Goal: Book appointment/travel/reservation

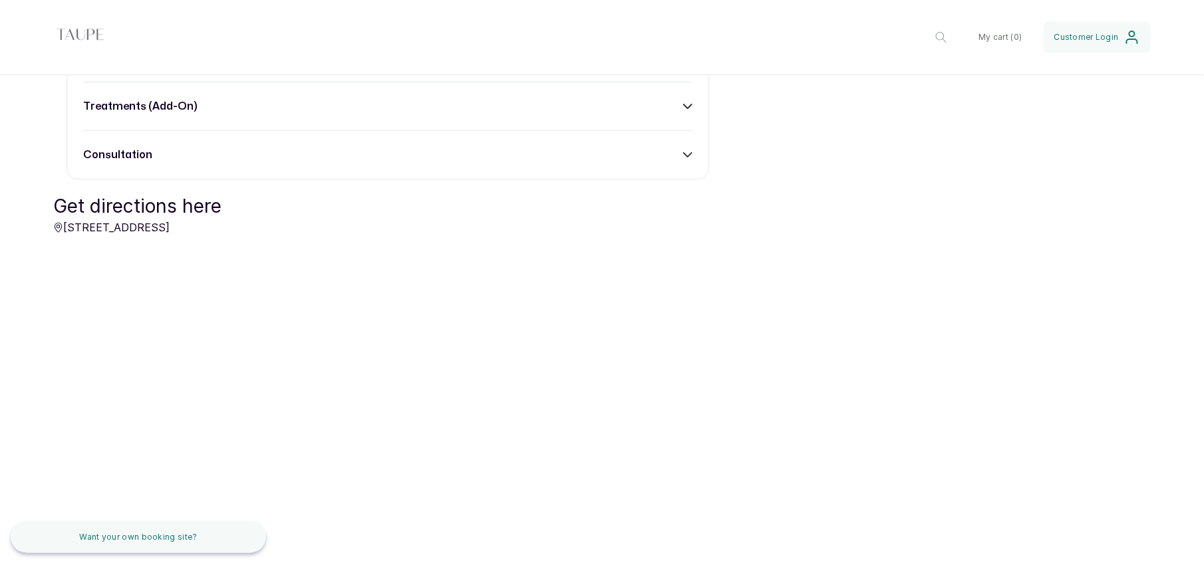
scroll to position [420, 0]
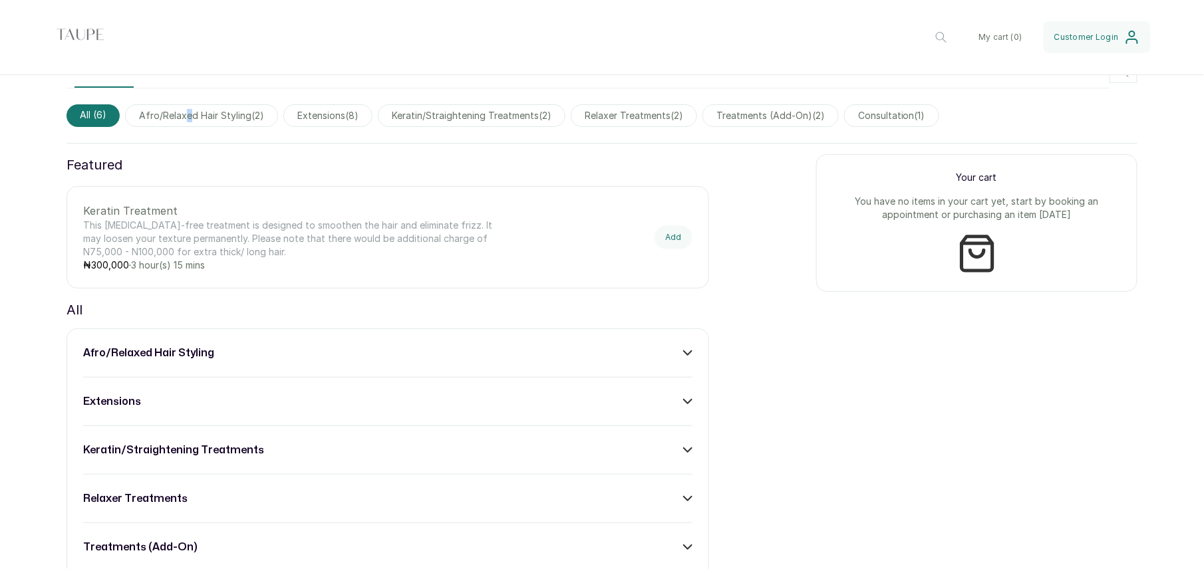
click at [188, 115] on span "afro/relaxed hair styling ( 2 )" at bounding box center [201, 115] width 153 height 23
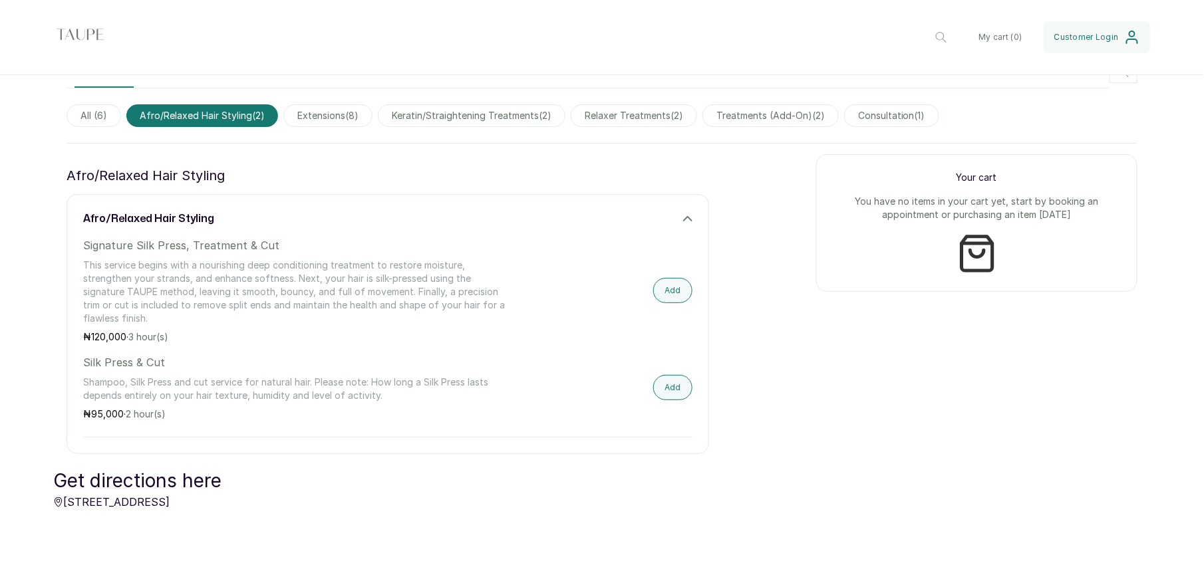
drag, startPoint x: 188, startPoint y: 114, endPoint x: 355, endPoint y: 120, distance: 167.7
click at [355, 120] on span "extensions ( 8 )" at bounding box center [327, 115] width 89 height 23
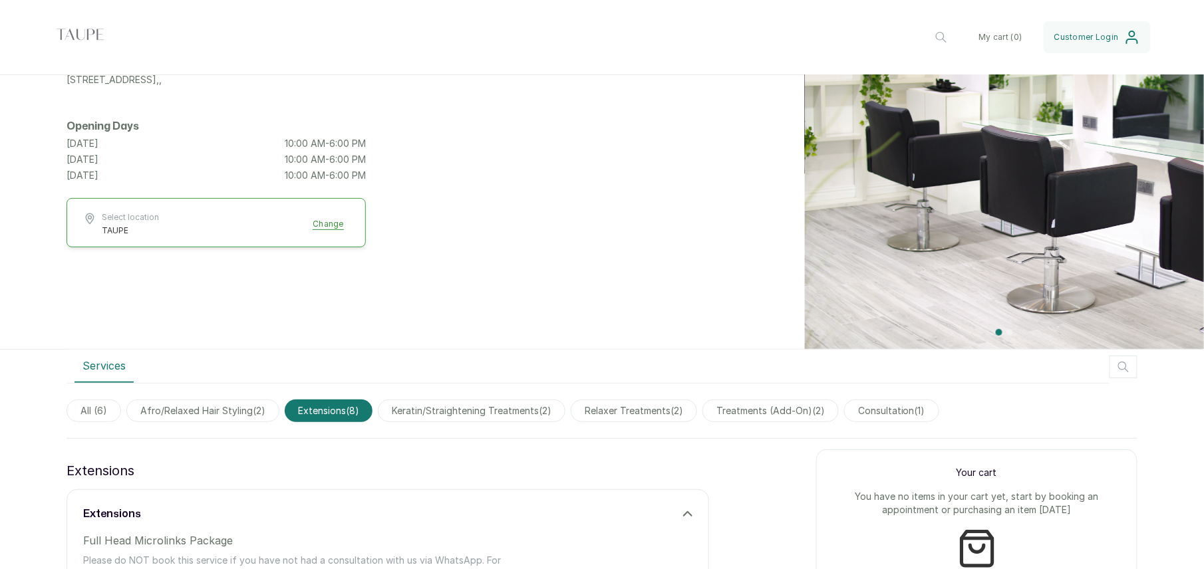
scroll to position [121, 0]
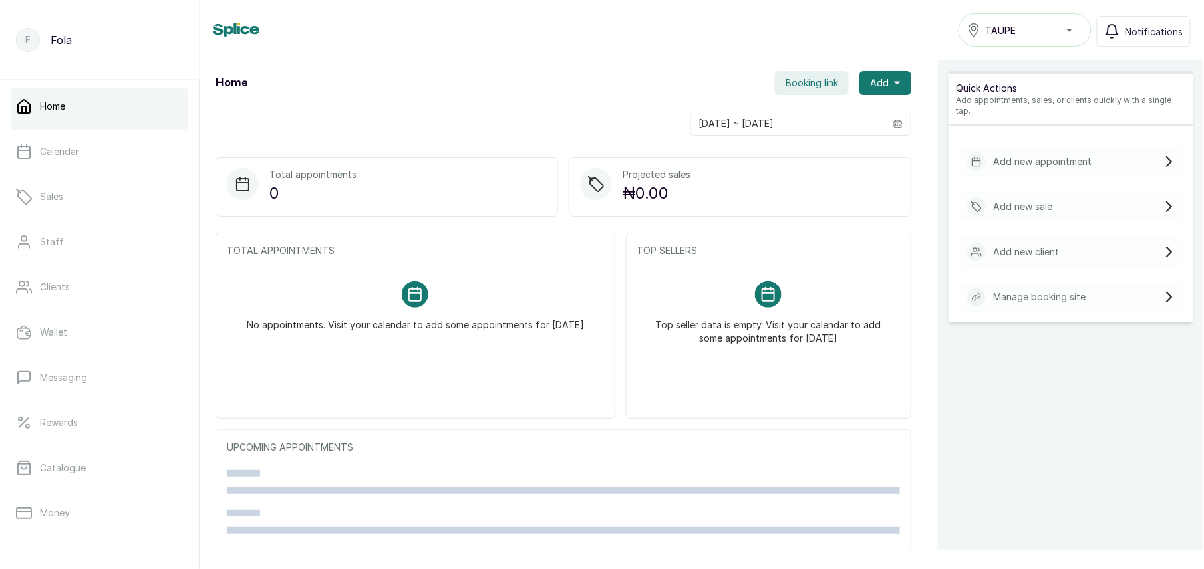
click at [798, 81] on span "Booking link" at bounding box center [811, 82] width 53 height 13
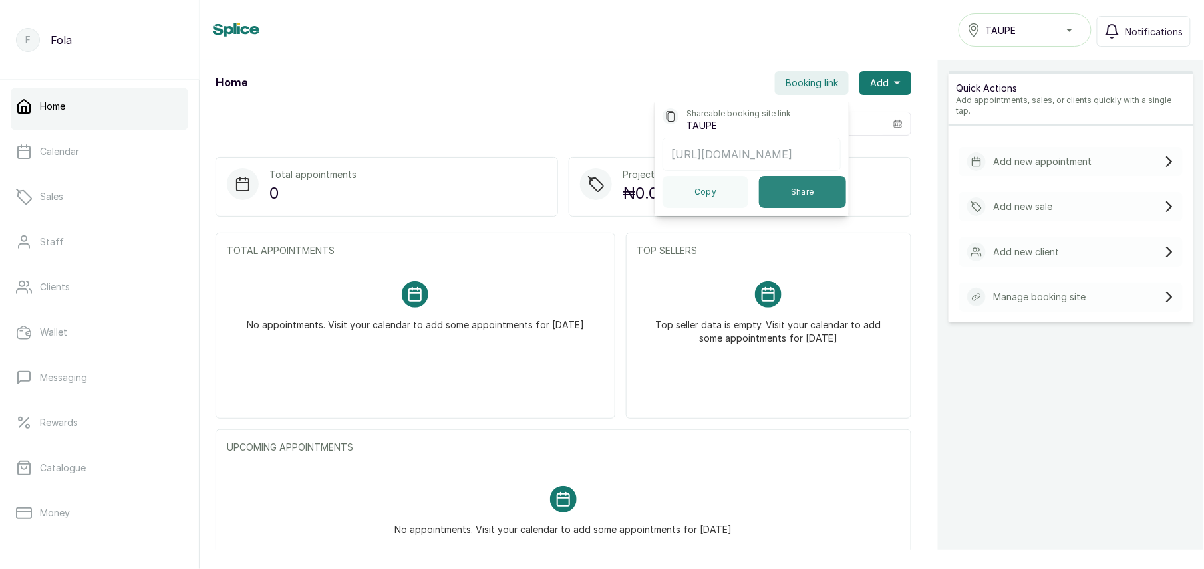
click at [799, 205] on button "Share" at bounding box center [802, 192] width 87 height 32
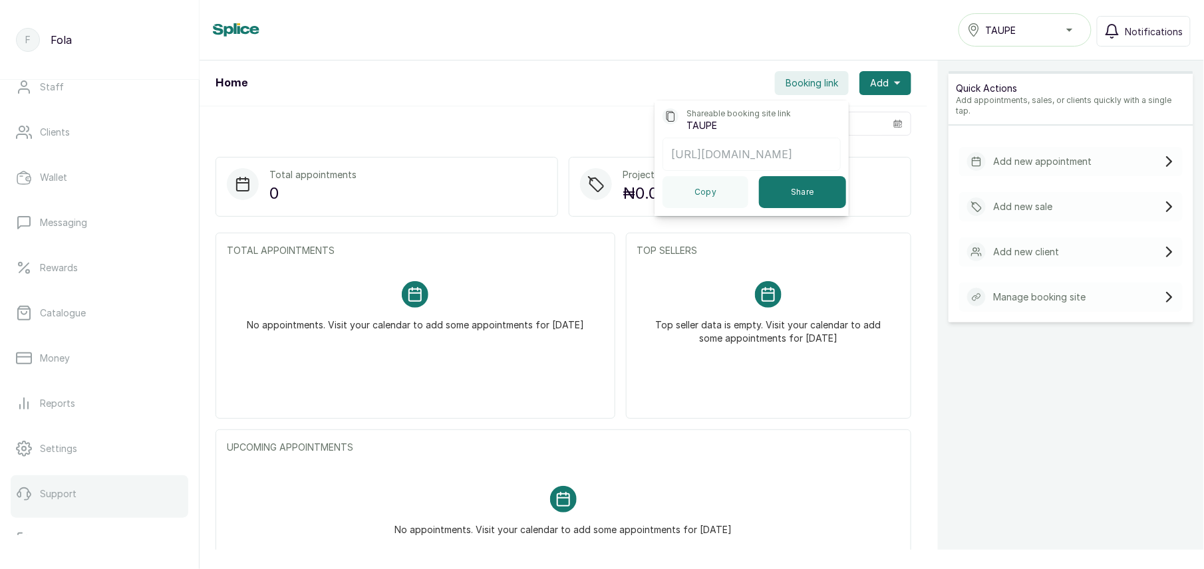
scroll to position [185, 0]
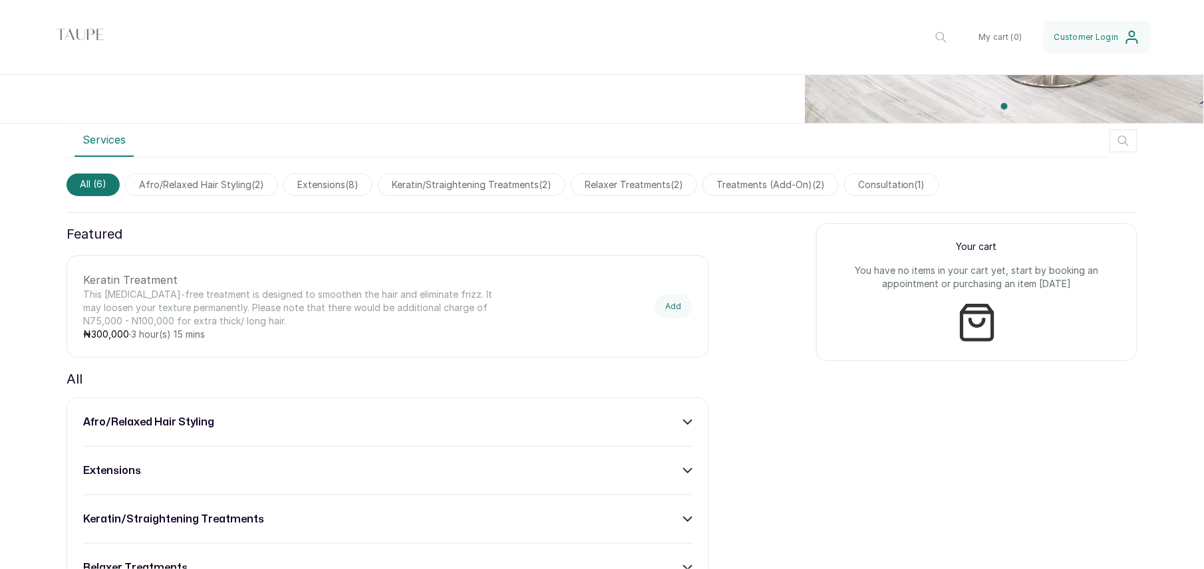
scroll to position [282, 0]
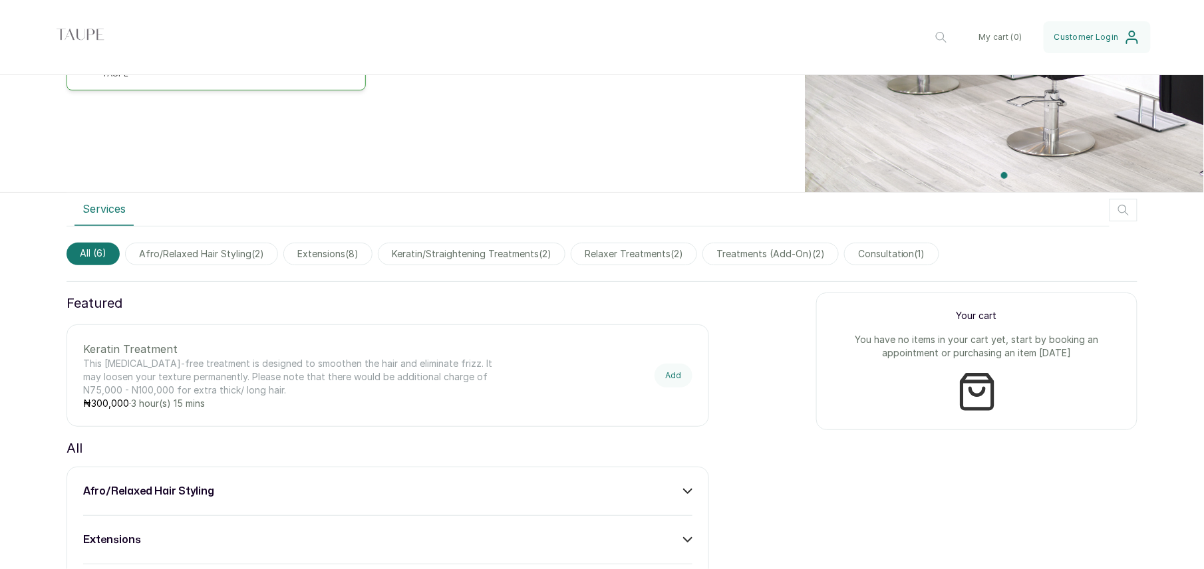
click at [192, 258] on span "afro/relaxed hair styling ( 2 )" at bounding box center [201, 254] width 153 height 23
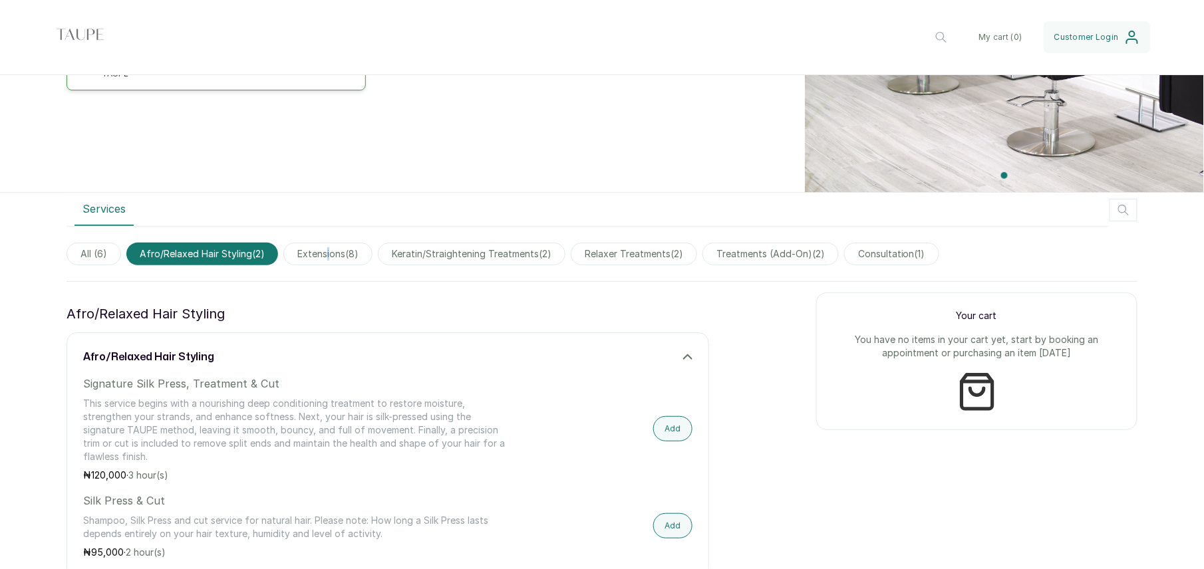
click at [328, 254] on span "extensions ( 8 )" at bounding box center [327, 254] width 89 height 23
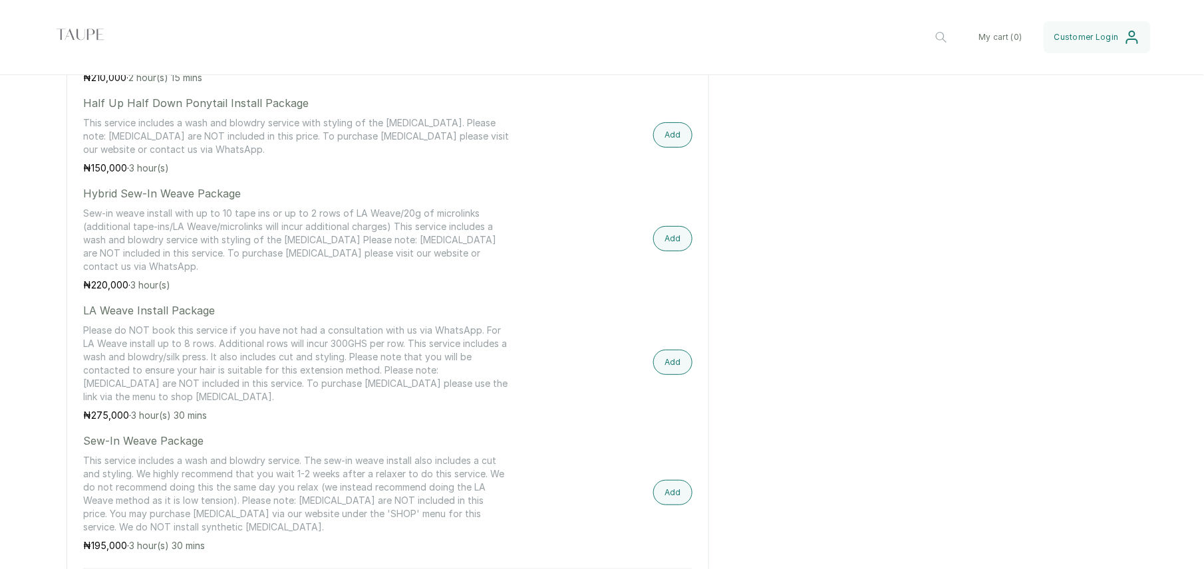
scroll to position [1168, 0]
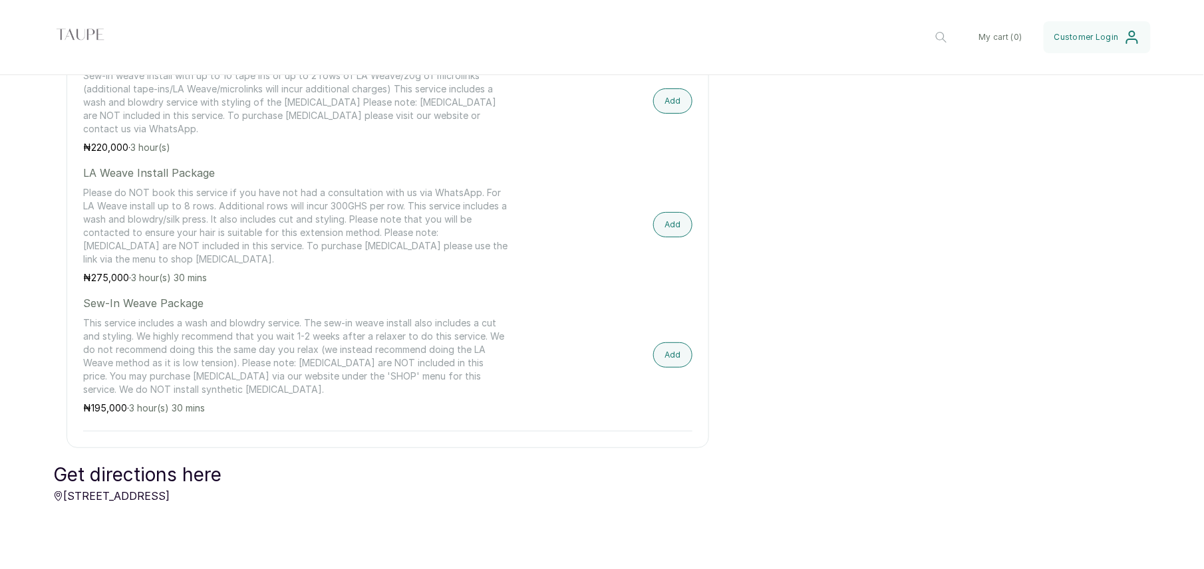
click at [664, 352] on button "Add" at bounding box center [672, 354] width 39 height 25
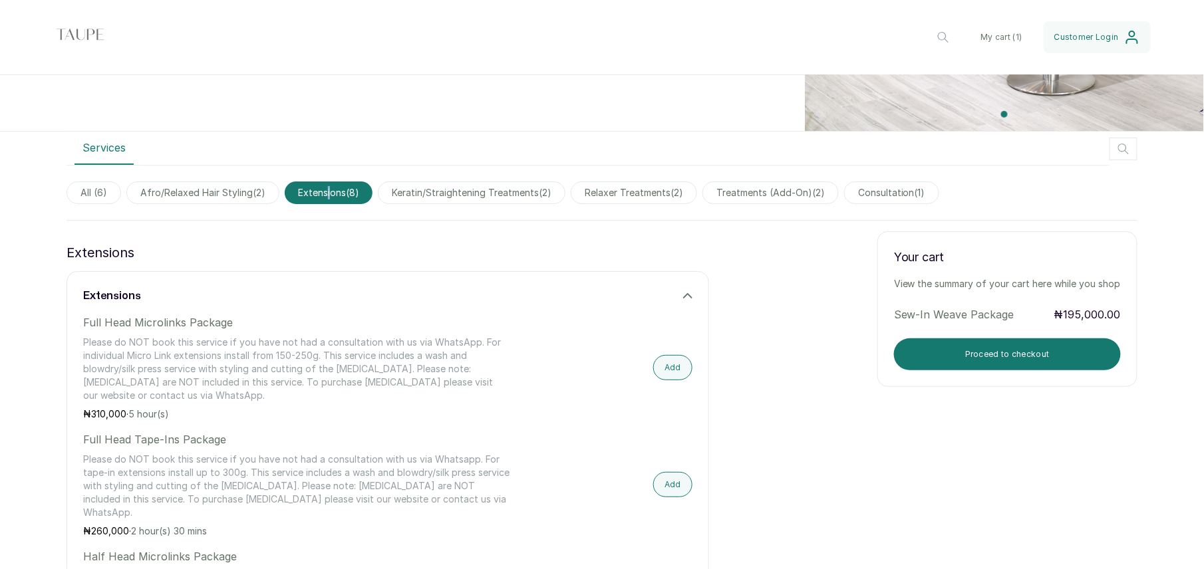
scroll to position [434, 0]
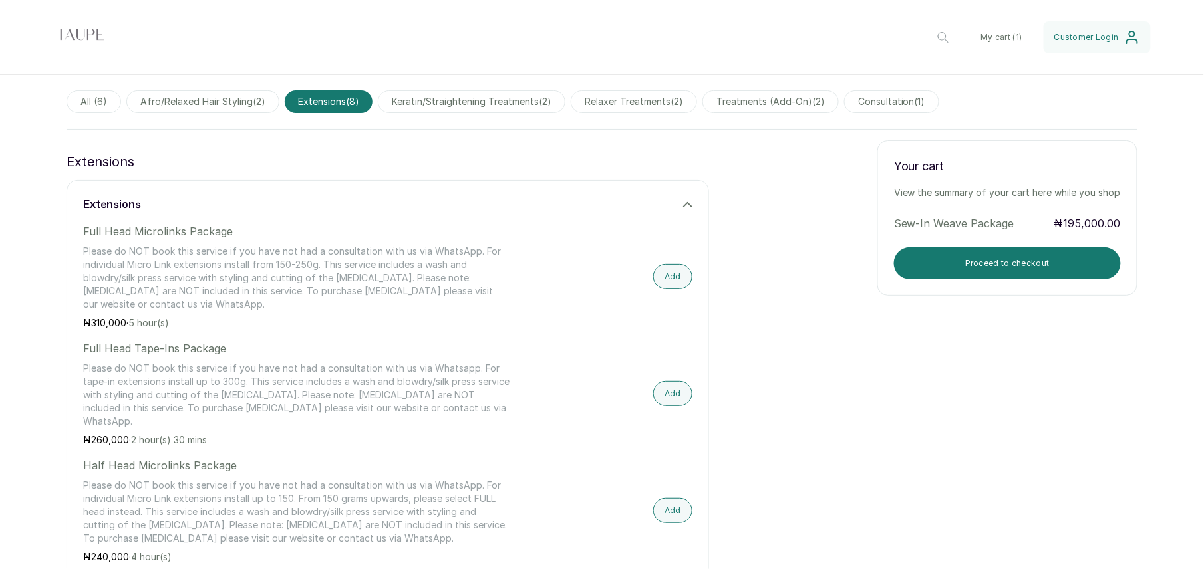
click at [962, 286] on div "Your cart View the summary of your cart here while you shop Sew-In Weave Packag…" at bounding box center [1007, 218] width 260 height 156
click at [952, 270] on button "Proceed to checkout" at bounding box center [1007, 263] width 227 height 32
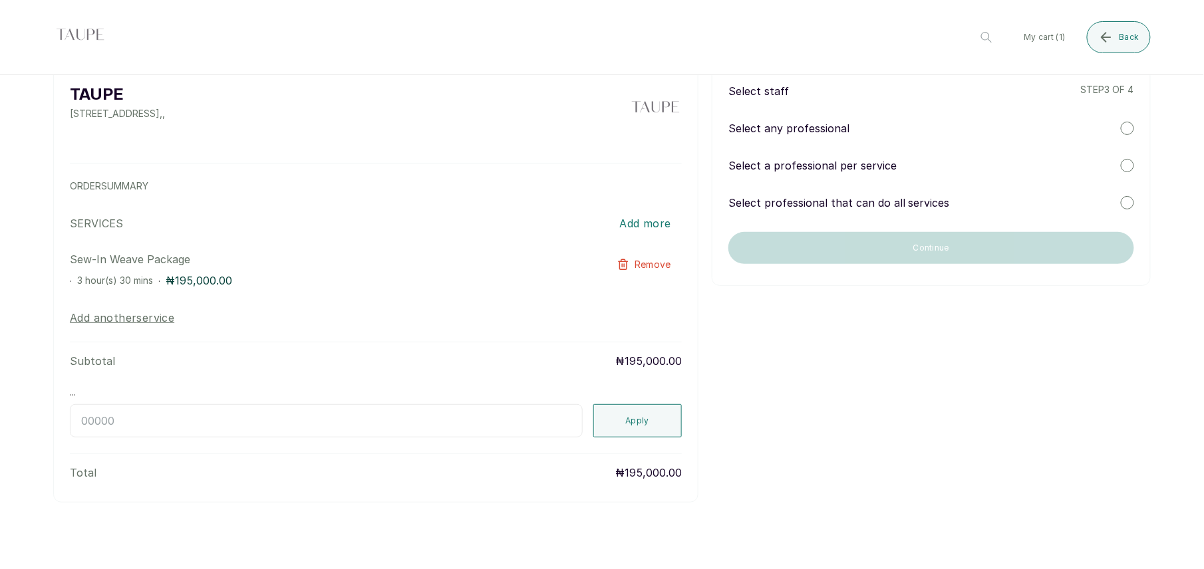
scroll to position [0, 0]
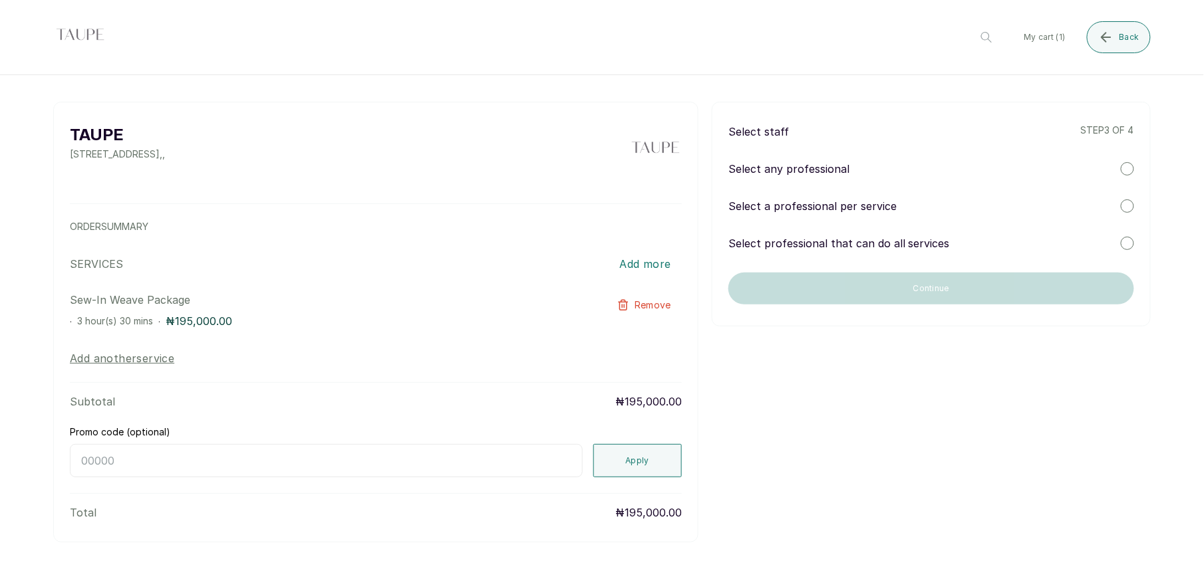
click at [900, 216] on div "Select staff step 3 of 4 Select any professional Select a professional per serv…" at bounding box center [931, 214] width 439 height 225
click at [915, 243] on p "Select professional that can do all services" at bounding box center [838, 243] width 221 height 16
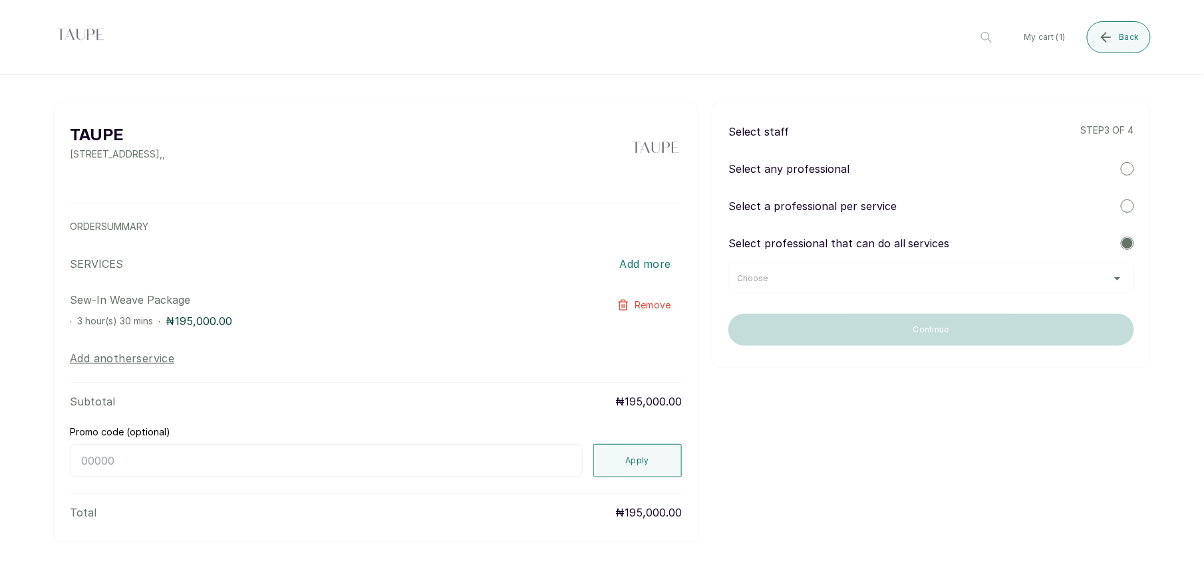
click at [828, 282] on div "Choose" at bounding box center [931, 278] width 388 height 11
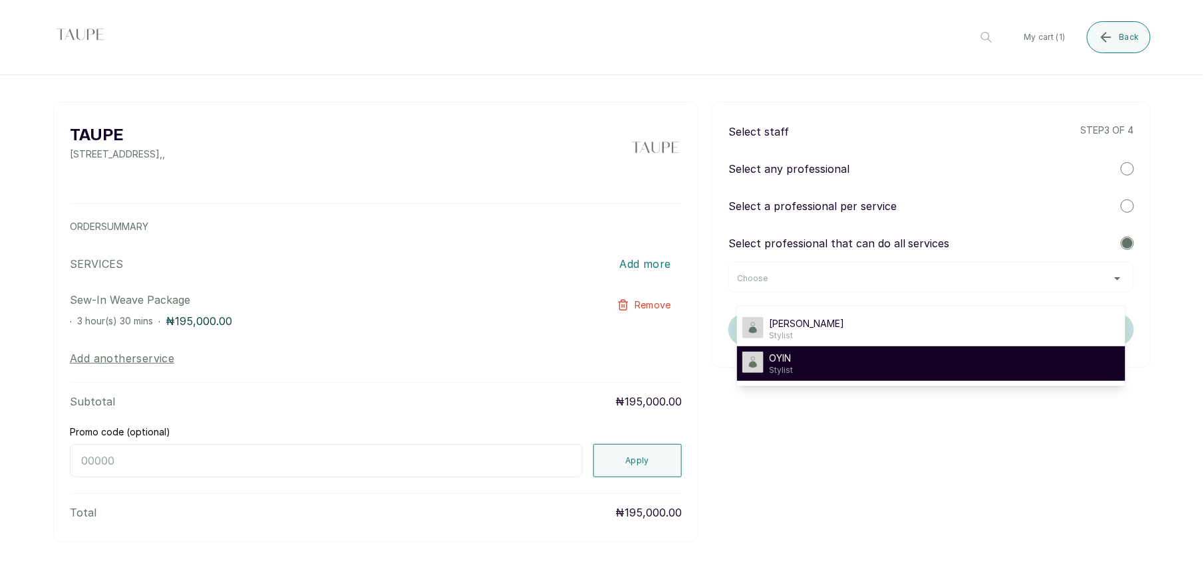
click at [795, 364] on div "OYIN Stylist" at bounding box center [931, 364] width 378 height 24
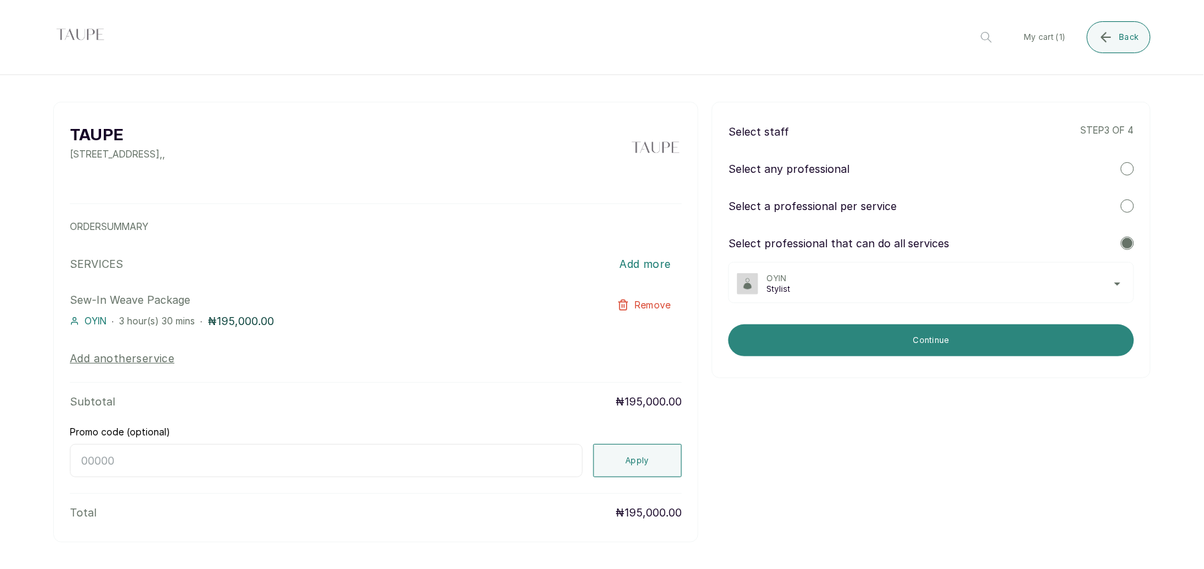
click at [818, 342] on button "Continue" at bounding box center [931, 341] width 406 height 32
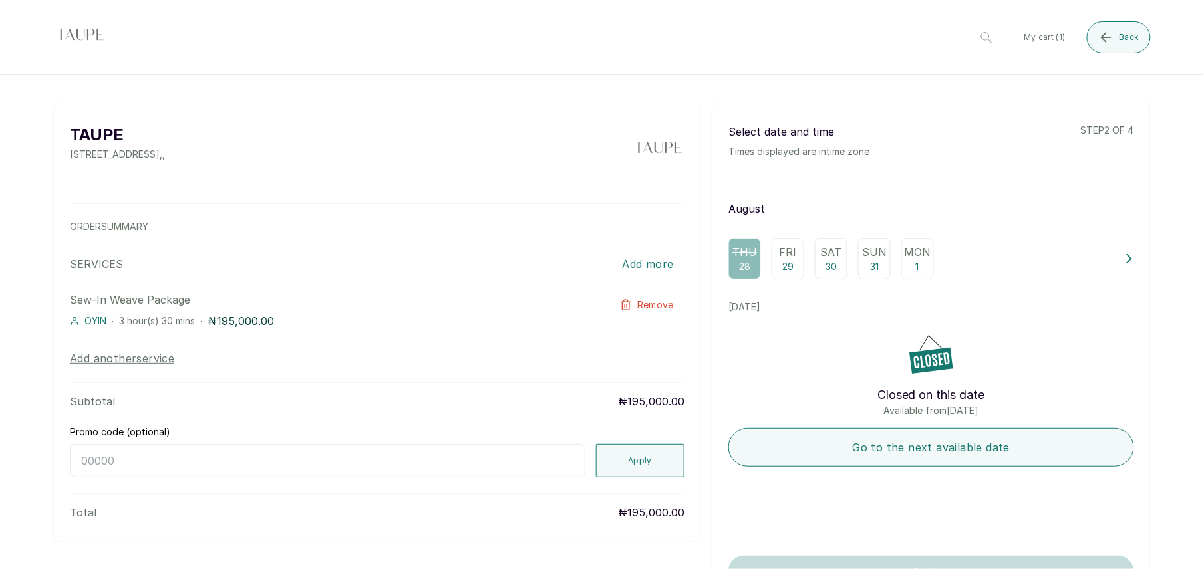
click at [850, 258] on div "Thu 28 Fri 29 Sat 30 Sun 31 Mon 1" at bounding box center [921, 258] width 386 height 41
click at [880, 261] on div "Sun 31" at bounding box center [874, 258] width 33 height 41
click at [916, 261] on p "1" at bounding box center [917, 266] width 3 height 13
click at [866, 255] on p "Sun" at bounding box center [874, 252] width 25 height 16
click at [826, 264] on p "30" at bounding box center [830, 266] width 11 height 13
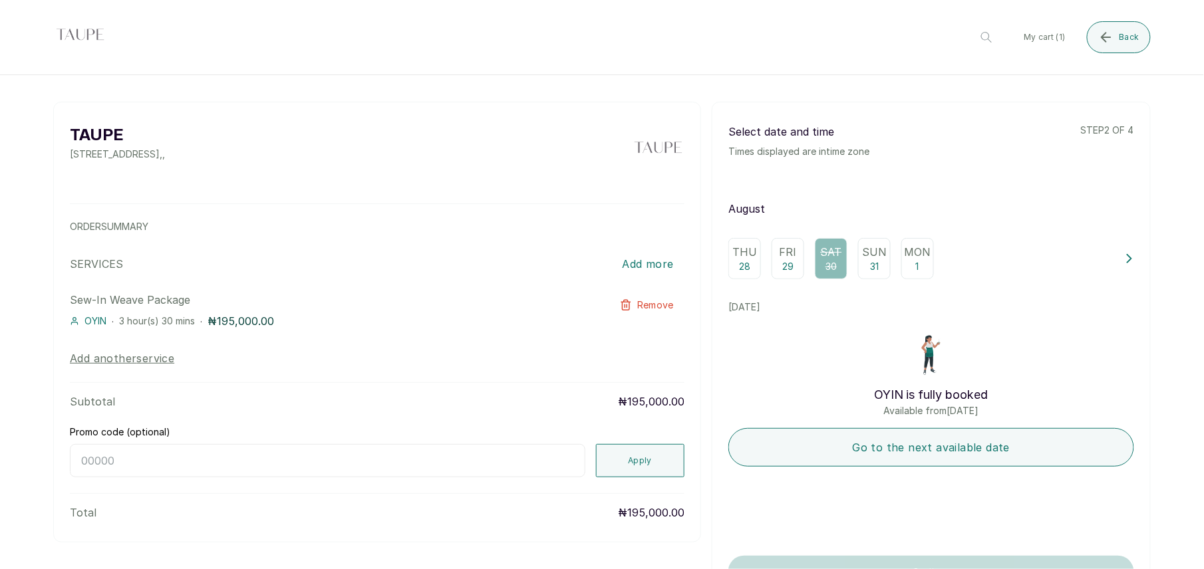
click at [782, 263] on p "29" at bounding box center [787, 266] width 11 height 13
drag, startPoint x: 932, startPoint y: 273, endPoint x: 929, endPoint y: 301, distance: 28.7
click at [931, 277] on div "Thu 28 Fri 29 Sat 30 Sun 31 Mon 1" at bounding box center [921, 258] width 386 height 41
